Goal: Use online tool/utility: Utilize a website feature to perform a specific function

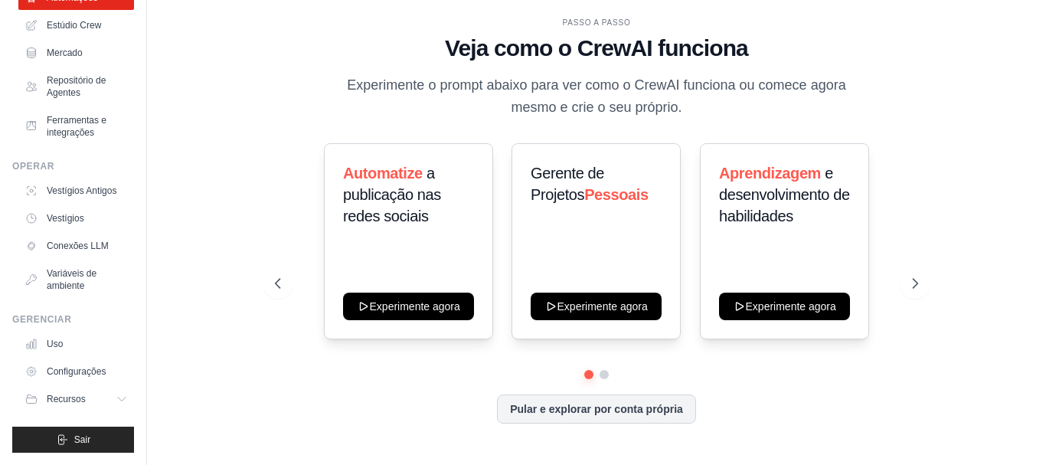
scroll to position [109, 0]
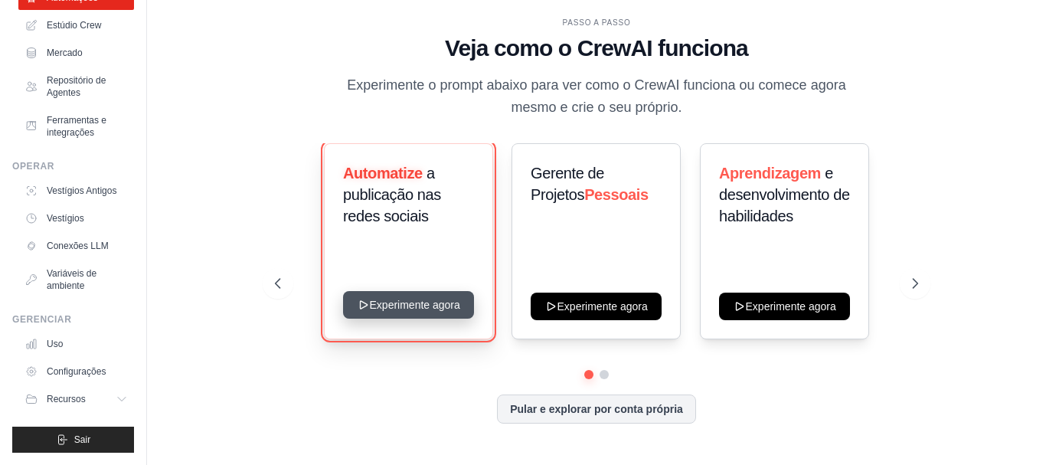
click at [447, 312] on button "Experimente agora" at bounding box center [408, 305] width 131 height 28
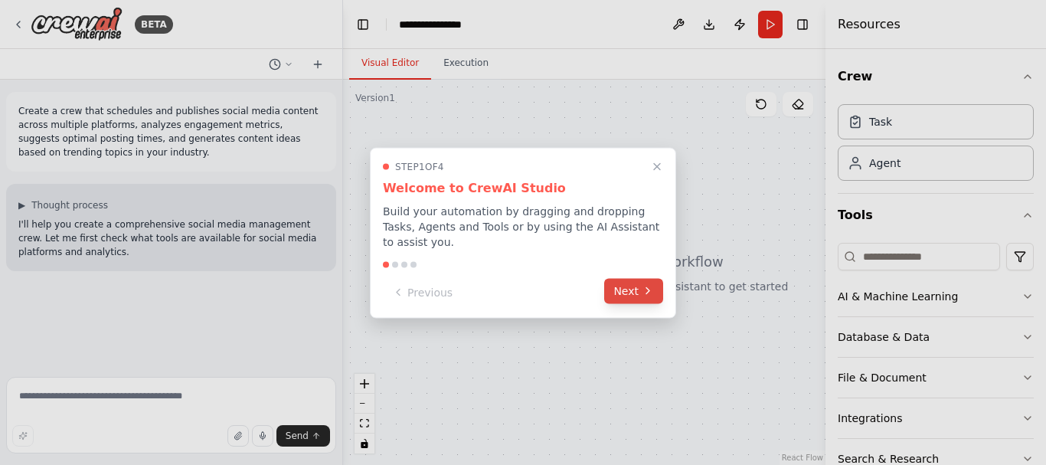
click at [632, 287] on button "Next" at bounding box center [633, 290] width 59 height 25
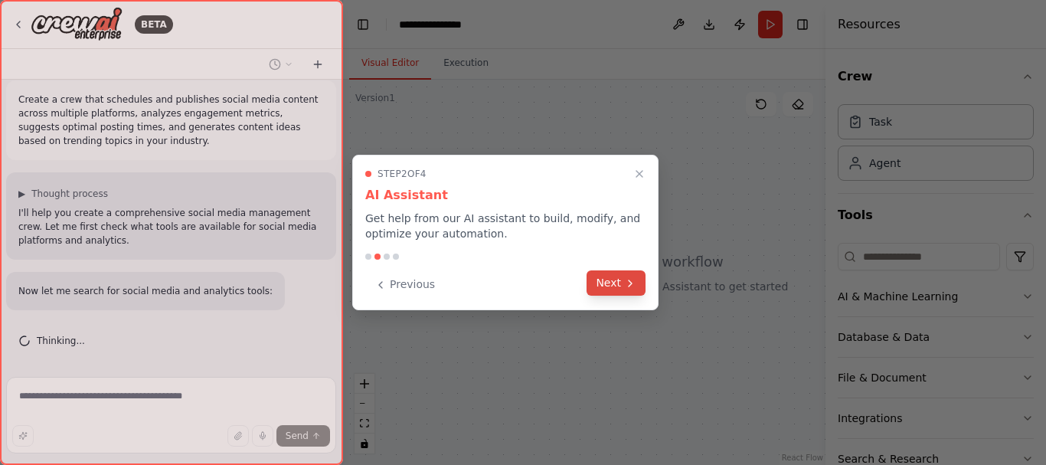
scroll to position [42, 0]
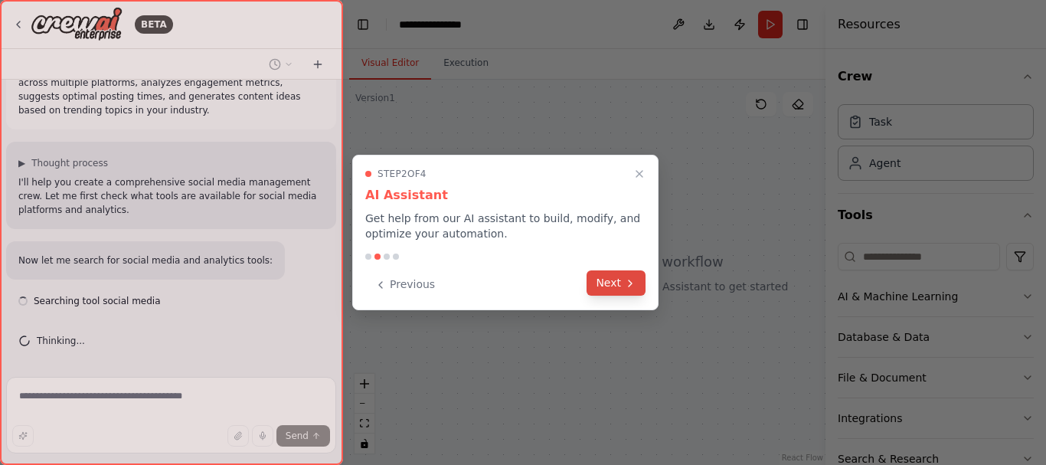
click at [628, 286] on icon at bounding box center [630, 283] width 12 height 12
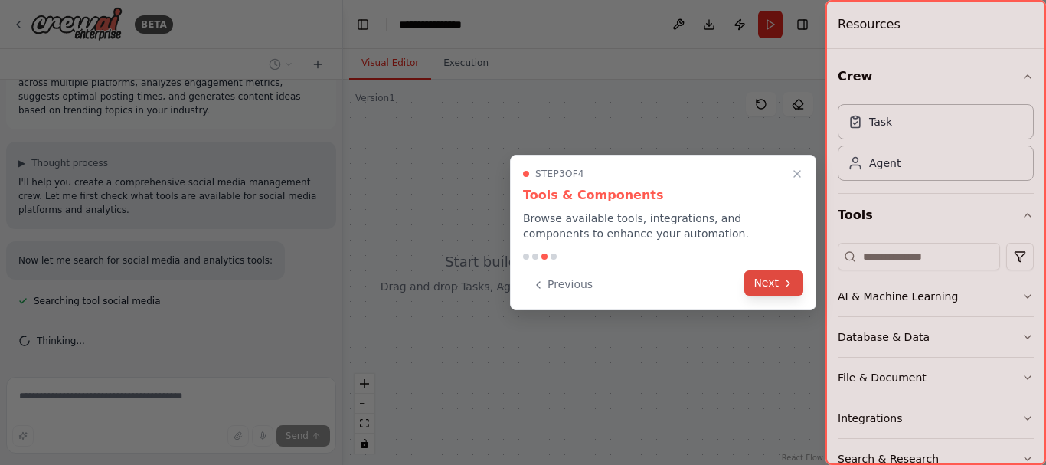
click at [776, 292] on button "Next" at bounding box center [773, 282] width 59 height 25
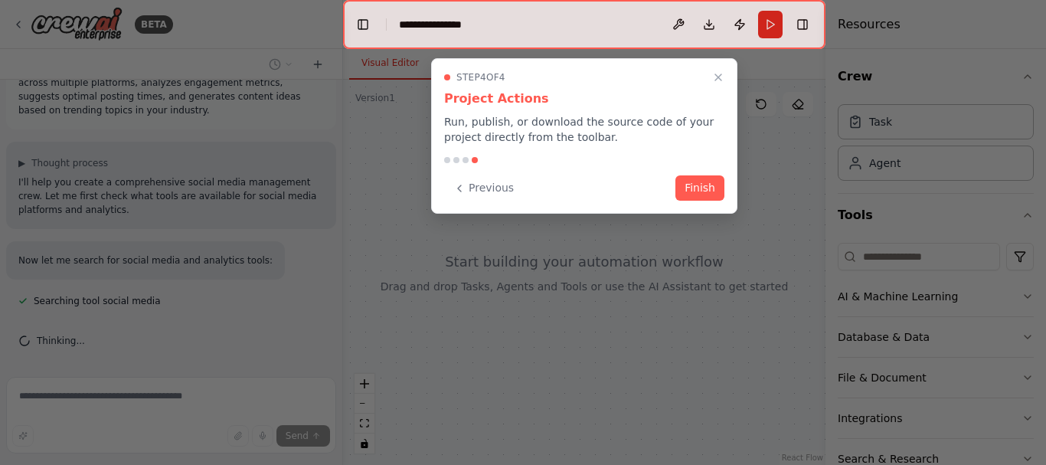
scroll to position [73, 0]
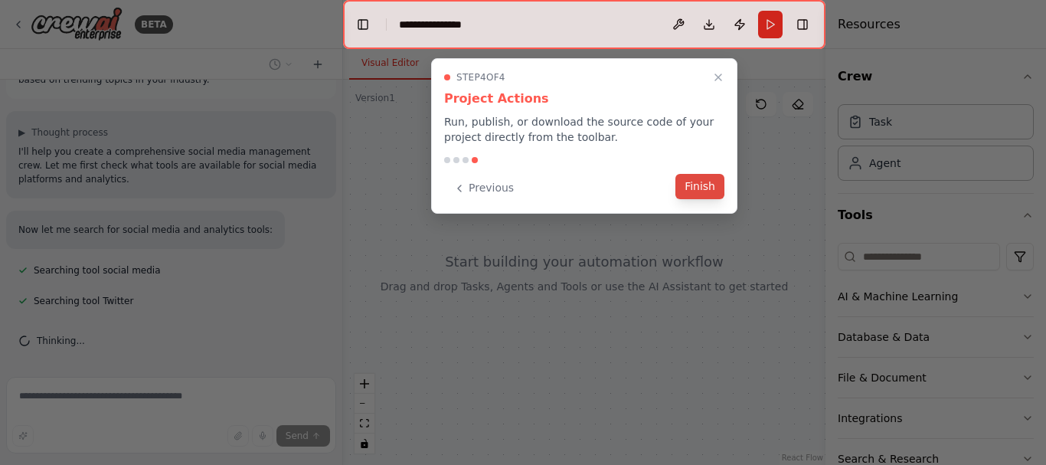
click at [717, 190] on button "Finish" at bounding box center [699, 186] width 49 height 25
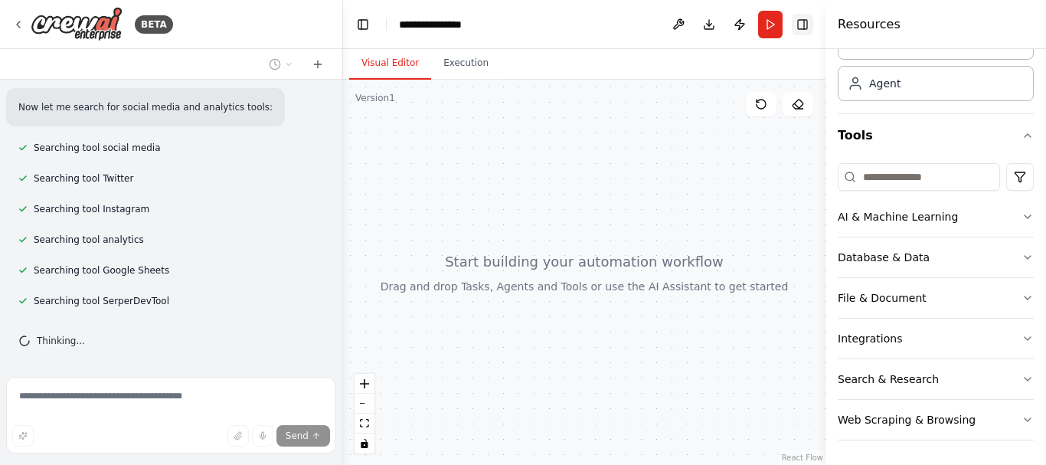
scroll to position [226, 0]
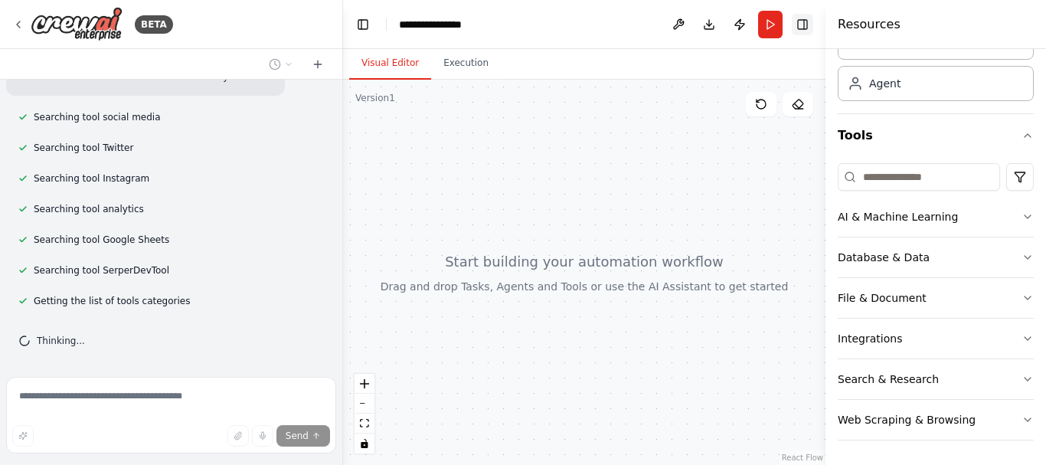
click at [800, 26] on button "Toggle Right Sidebar" at bounding box center [802, 24] width 21 height 21
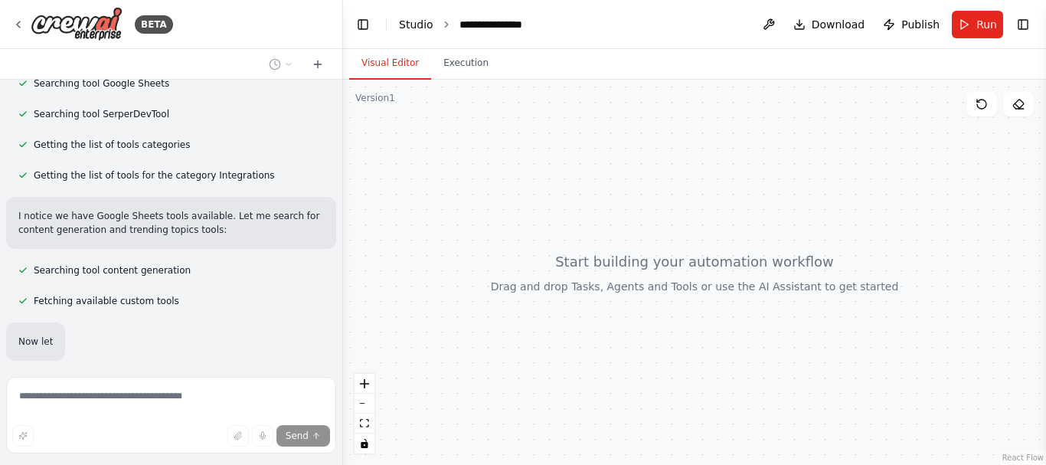
scroll to position [463, 0]
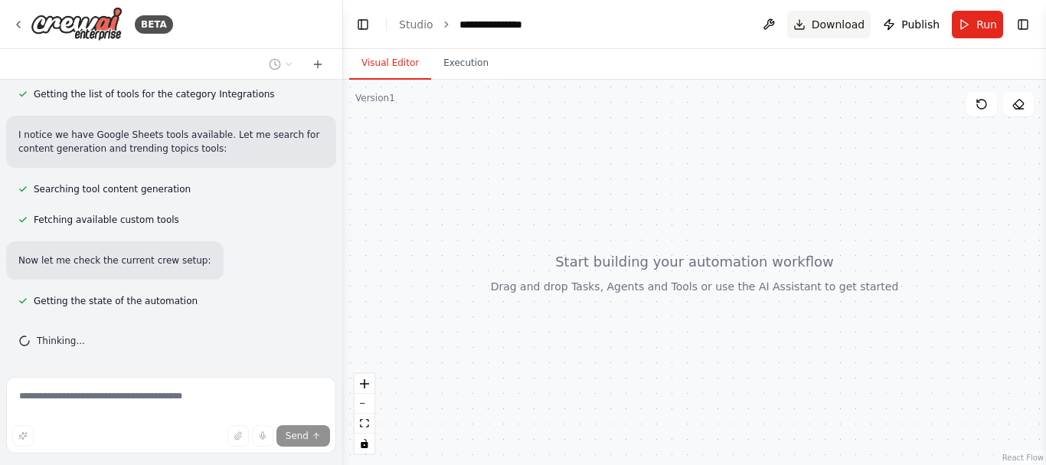
click at [847, 27] on span "Download" at bounding box center [839, 24] width 54 height 15
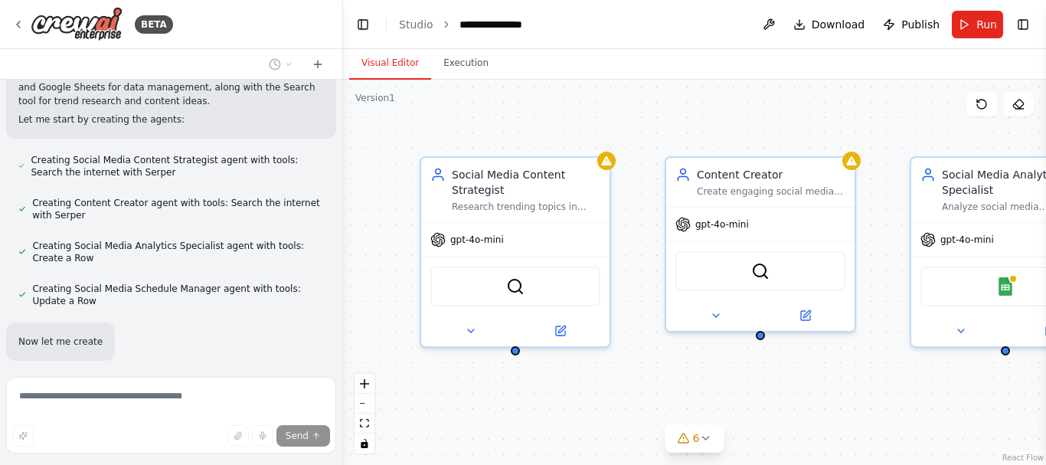
scroll to position [840, 0]
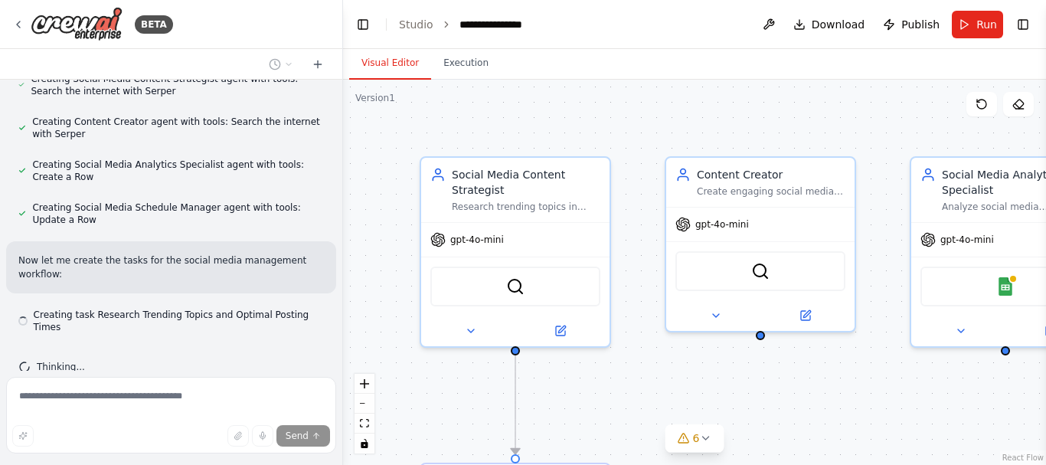
click at [414, 31] on li "Studio" at bounding box center [416, 24] width 34 height 15
click at [412, 25] on link "Studio" at bounding box center [416, 24] width 34 height 12
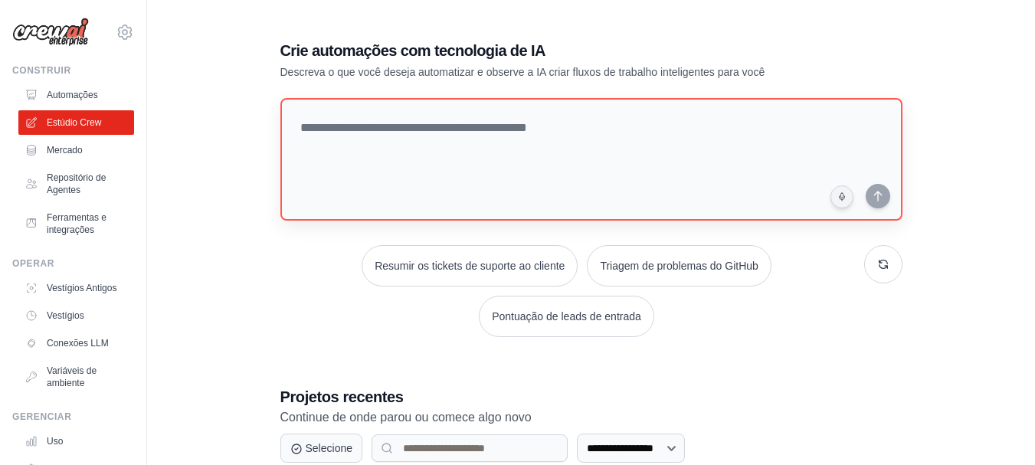
scroll to position [203, 0]
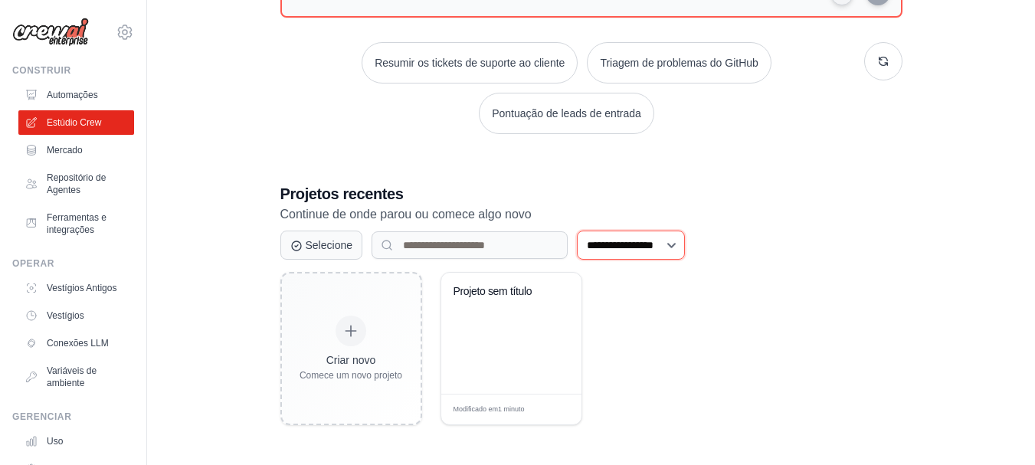
click at [685, 252] on select "**********" at bounding box center [631, 245] width 108 height 29
click at [858, 223] on p "Continue de onde parou ou comece algo novo" at bounding box center [591, 214] width 622 height 20
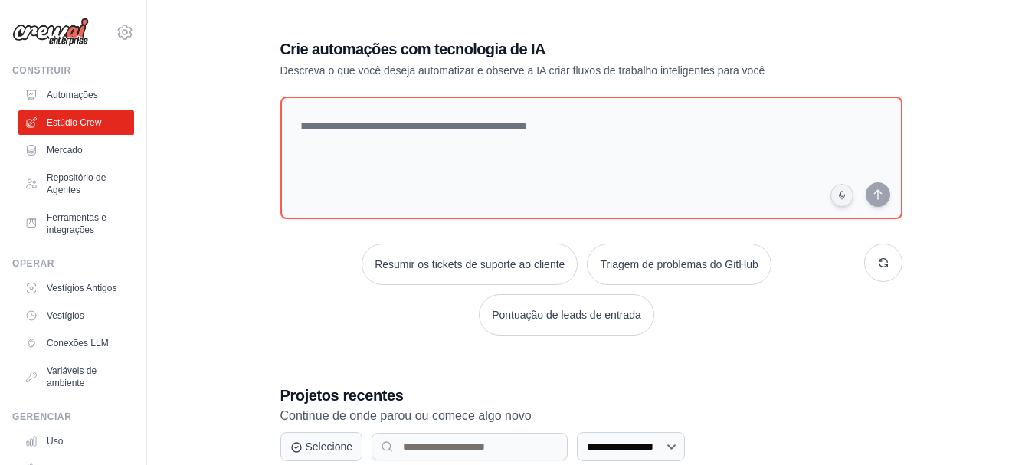
scroll to position [0, 0]
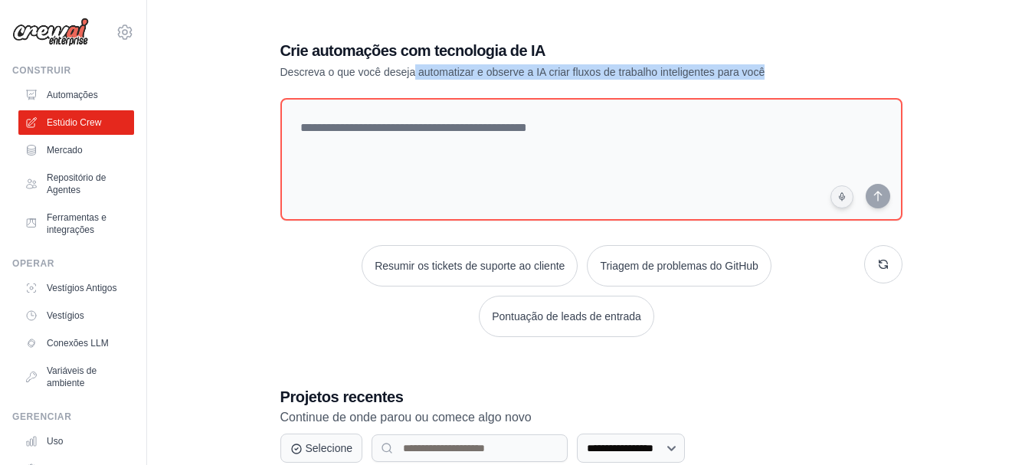
drag, startPoint x: 762, startPoint y: 74, endPoint x: 417, endPoint y: 77, distance: 345.4
click at [417, 77] on font "Descreva o que você deseja automatizar e observe a IA criar fluxos de trabalho …" at bounding box center [522, 72] width 485 height 12
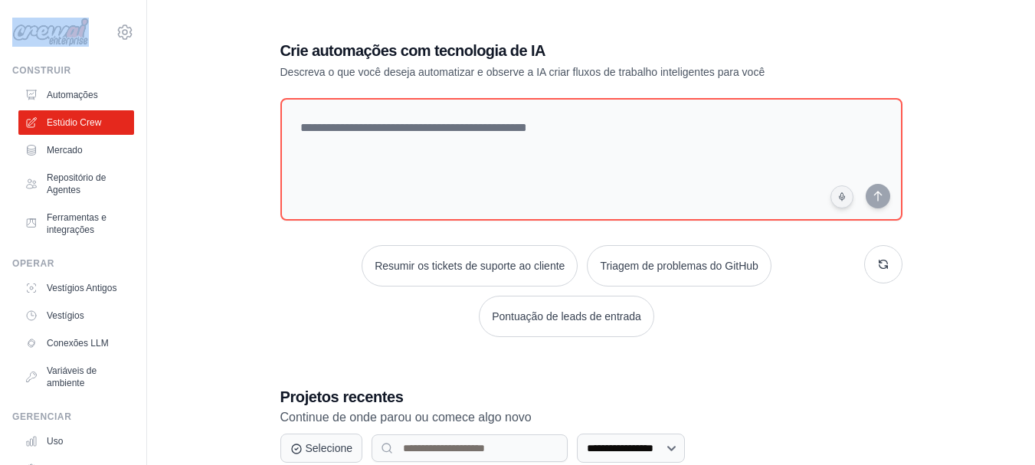
drag, startPoint x: 90, startPoint y: 34, endPoint x: 10, endPoint y: 31, distance: 79.7
click at [10, 31] on div "dayann.carvalh@gmail.com Configurações Construir Automações GitHub" at bounding box center [73, 232] width 147 height 465
copy div
